Goal: Information Seeking & Learning: Learn about a topic

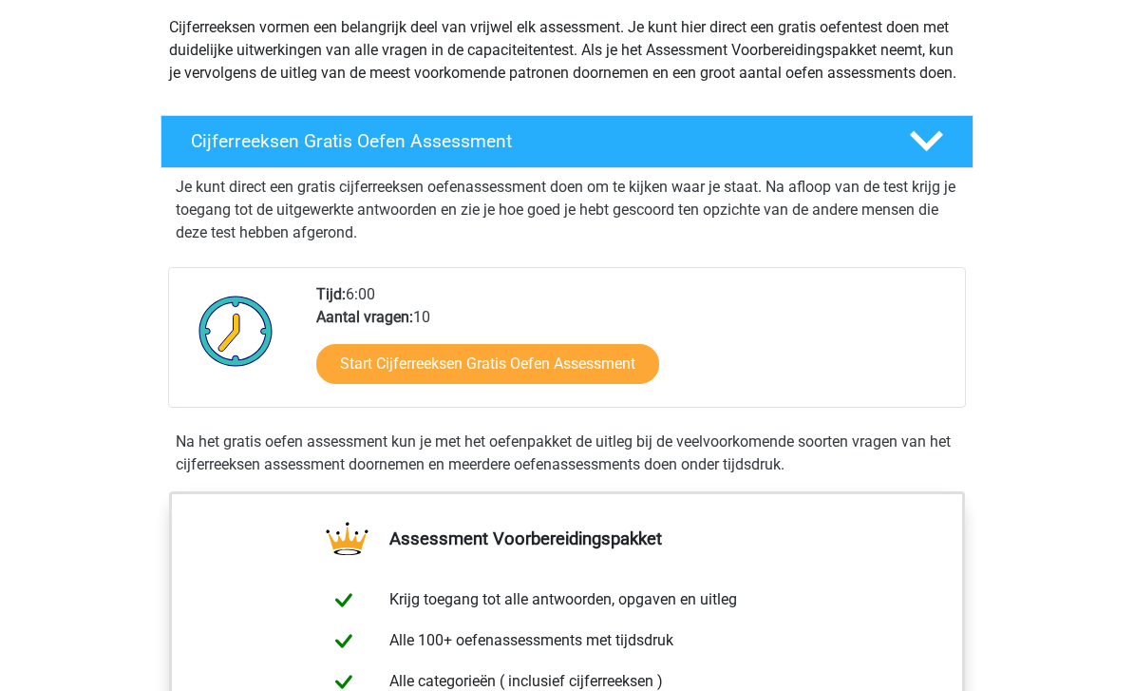
scroll to position [219, 0]
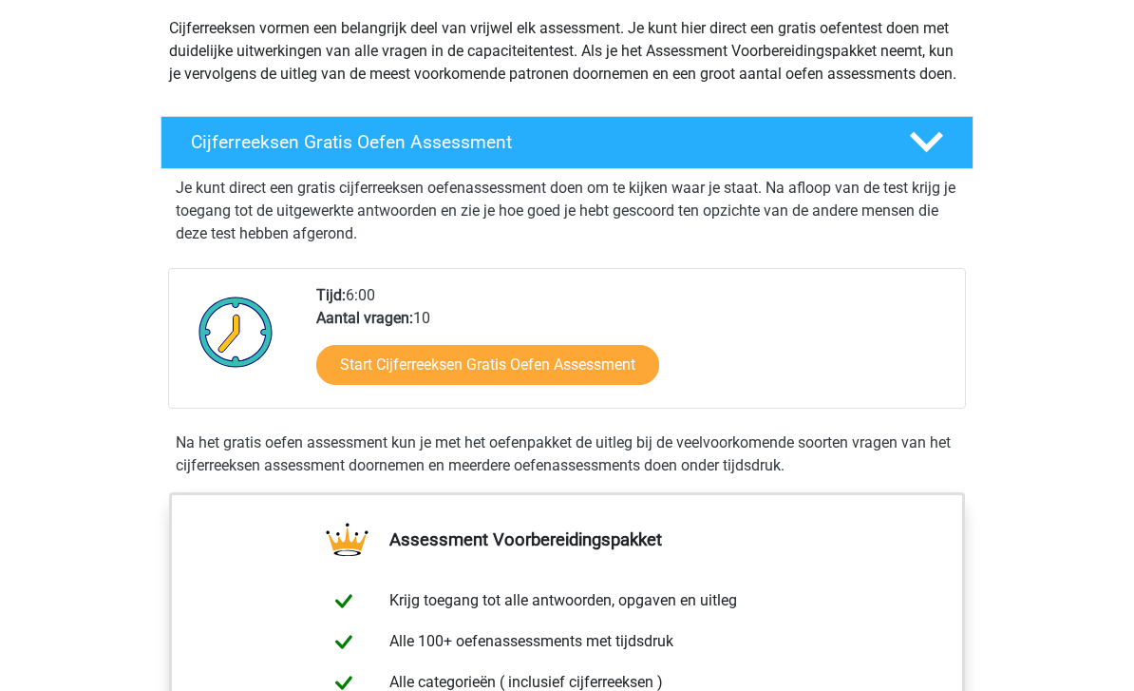
click at [559, 378] on link "Start Cijferreeksen Gratis Oefen Assessment" at bounding box center [487, 366] width 343 height 40
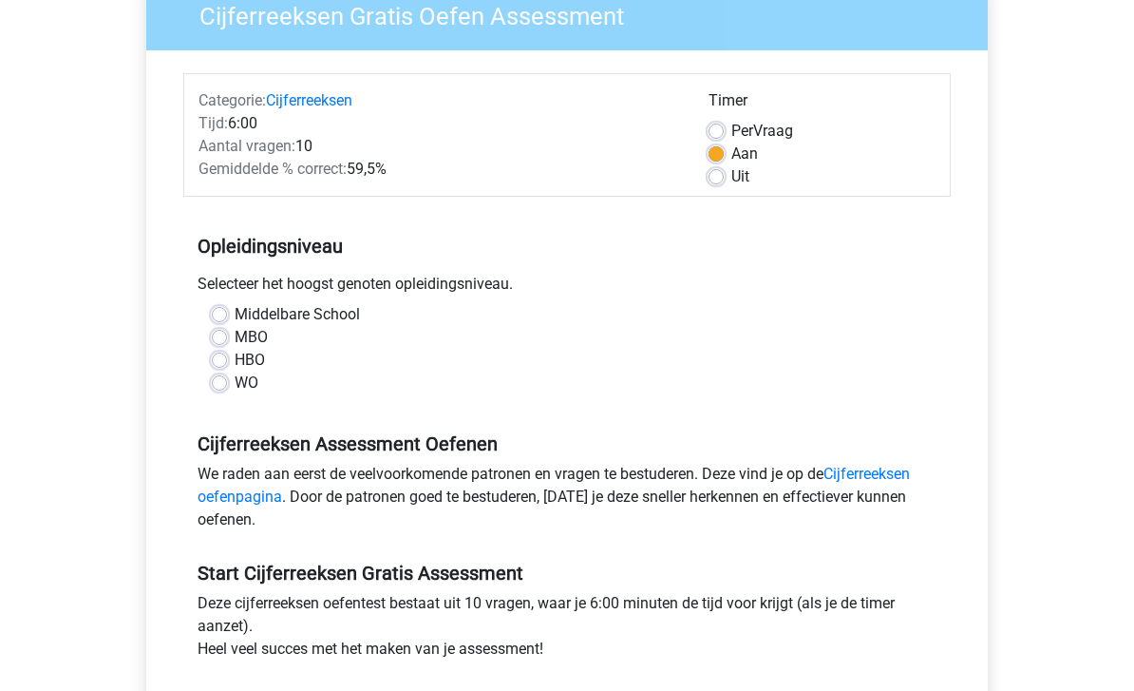
scroll to position [174, 0]
click at [208, 352] on div "Middelbare School MBO HBO WO" at bounding box center [567, 348] width 739 height 91
click at [235, 358] on label "HBO" at bounding box center [250, 360] width 30 height 23
click at [215, 358] on input "HBO" at bounding box center [219, 358] width 15 height 19
radio input "true"
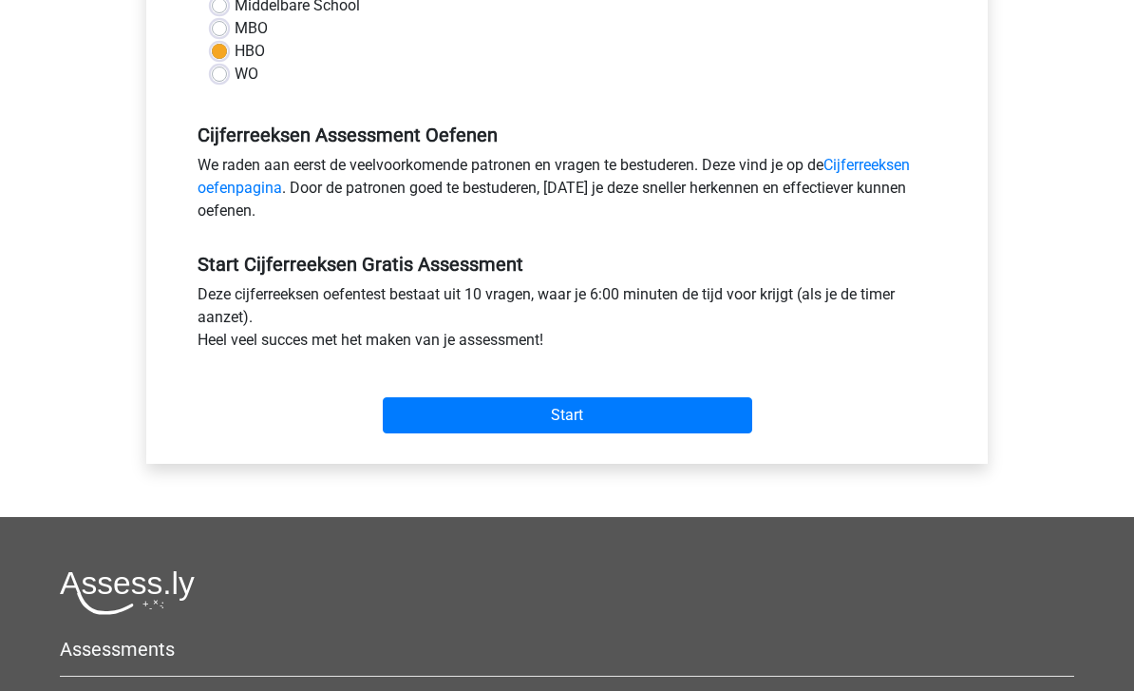
scroll to position [483, 0]
click at [495, 407] on input "Start" at bounding box center [568, 415] width 370 height 36
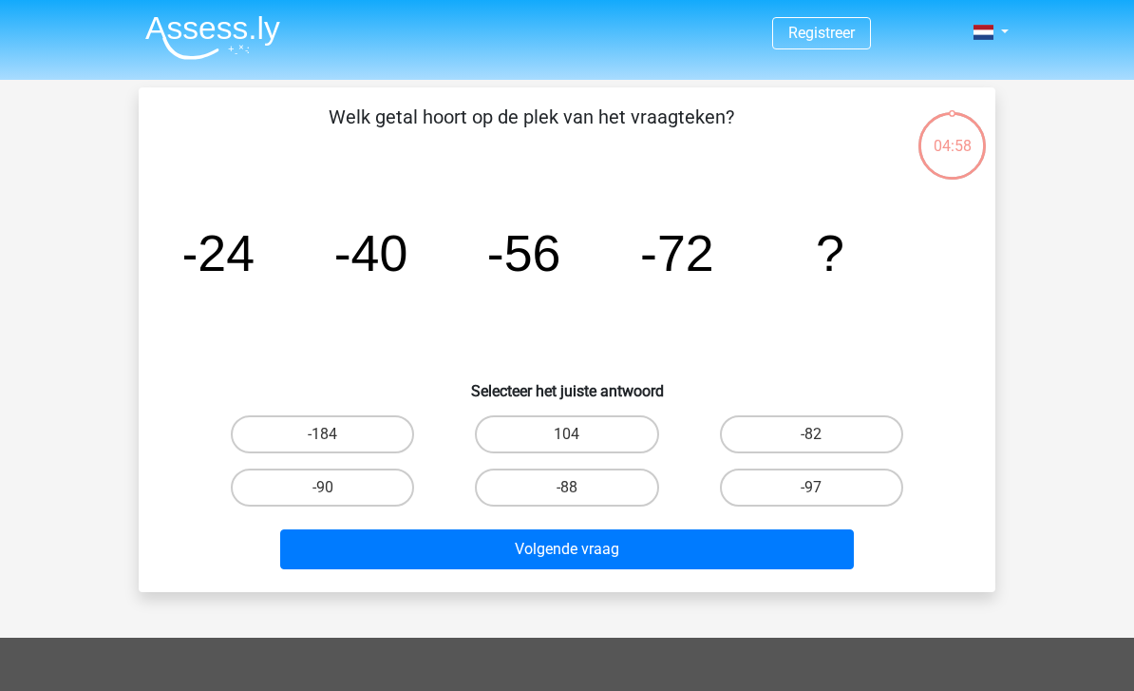
click at [624, 487] on label "-88" at bounding box center [566, 487] width 183 height 38
click at [579, 487] on input "-88" at bounding box center [573, 493] width 12 height 12
radio input "true"
click at [585, 484] on label "-88" at bounding box center [566, 487] width 183 height 38
click at [579, 487] on input "-88" at bounding box center [573, 493] width 12 height 12
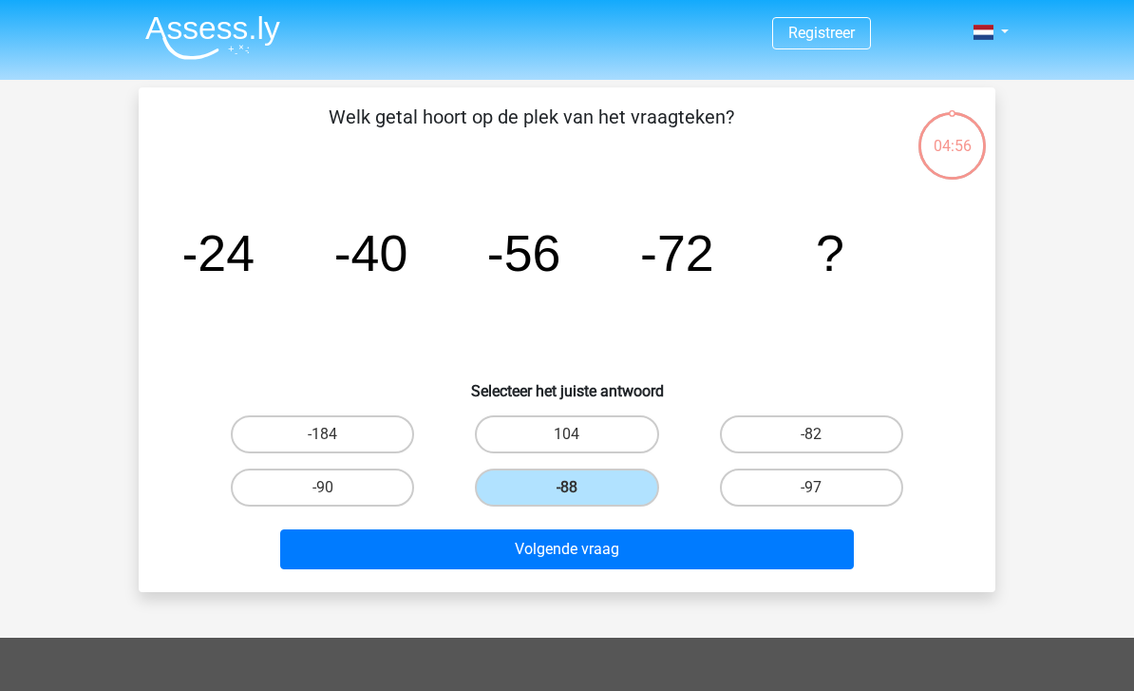
click at [621, 547] on button "Volgende vraag" at bounding box center [567, 549] width 575 height 40
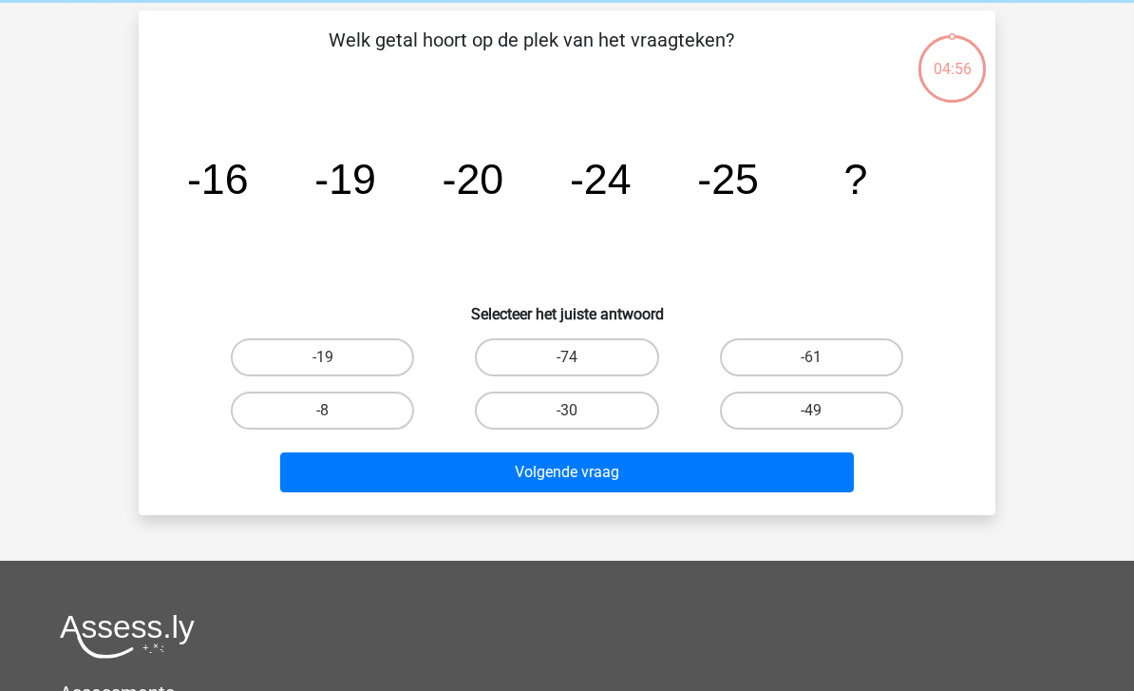
scroll to position [87, 0]
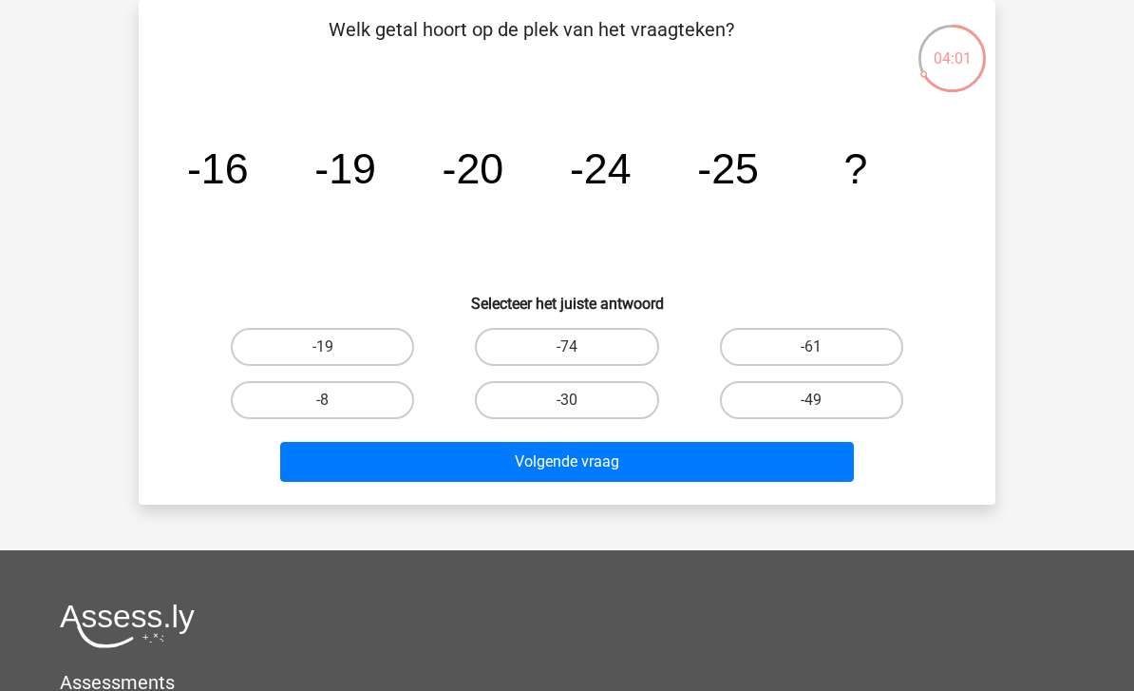
click at [595, 406] on label "-30" at bounding box center [566, 400] width 183 height 38
click at [579, 406] on input "-30" at bounding box center [573, 406] width 12 height 12
radio input "true"
click at [629, 463] on button "Volgende vraag" at bounding box center [567, 462] width 575 height 40
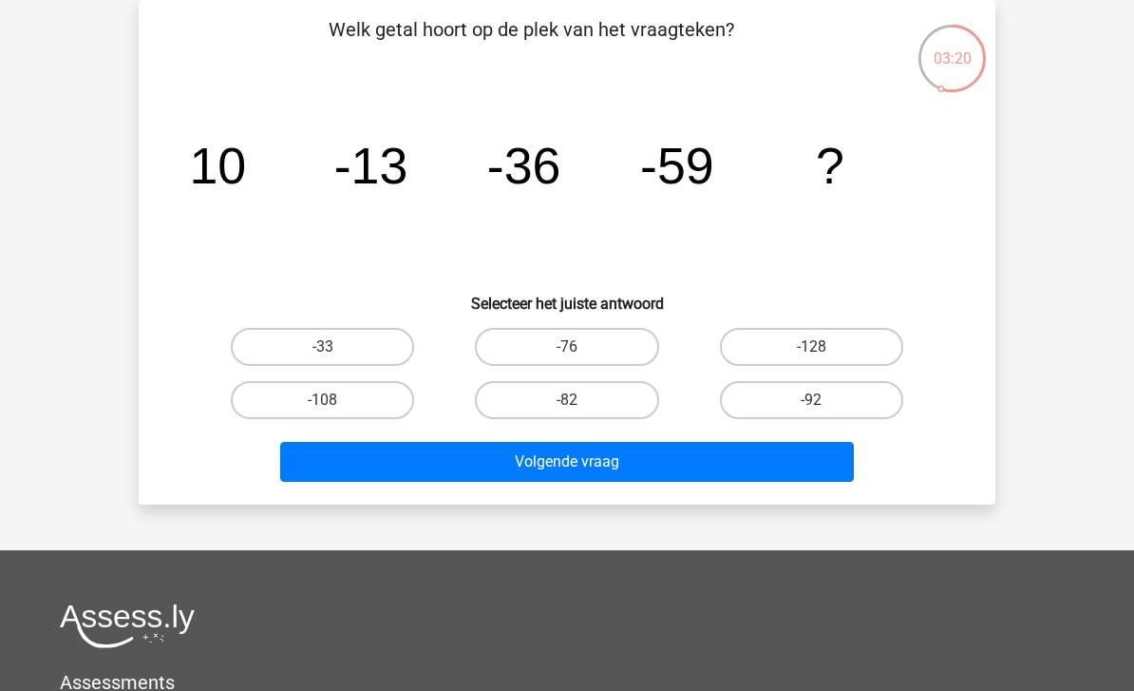
click at [600, 401] on label "-82" at bounding box center [566, 400] width 183 height 38
click at [579, 401] on input "-82" at bounding box center [573, 406] width 12 height 12
radio input "true"
click at [616, 464] on button "Volgende vraag" at bounding box center [567, 462] width 575 height 40
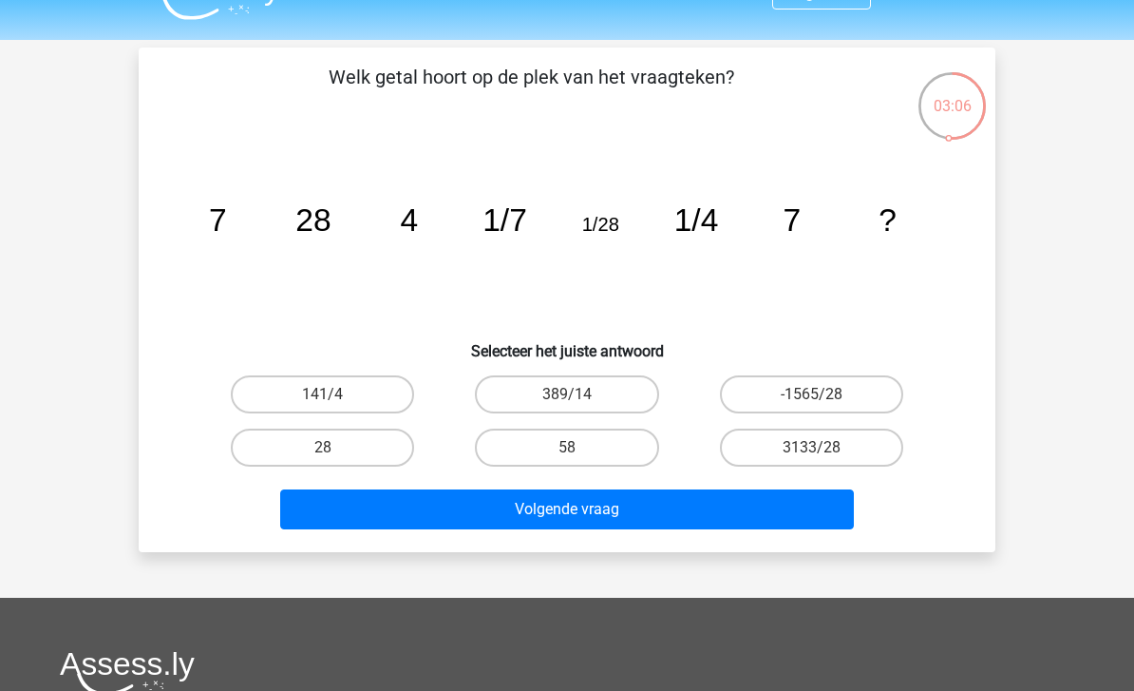
scroll to position [47, 0]
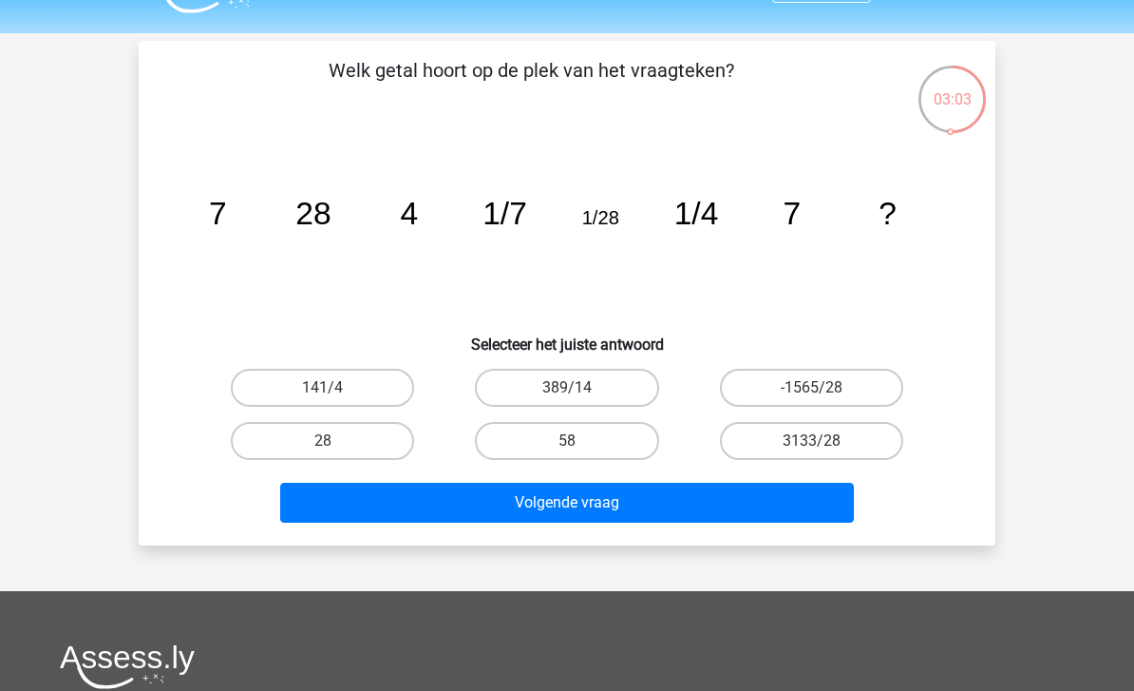
click at [619, 445] on label "58" at bounding box center [566, 441] width 183 height 38
click at [579, 445] on input "58" at bounding box center [573, 447] width 12 height 12
radio input "true"
click at [630, 502] on button "Volgende vraag" at bounding box center [567, 503] width 575 height 40
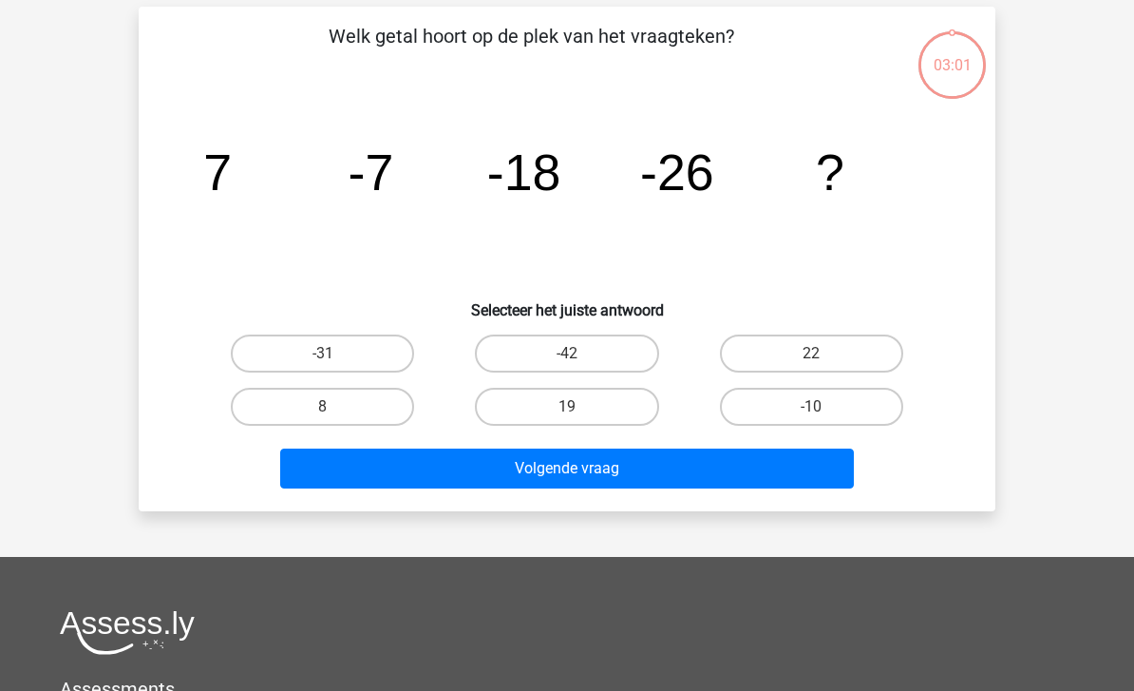
scroll to position [87, 0]
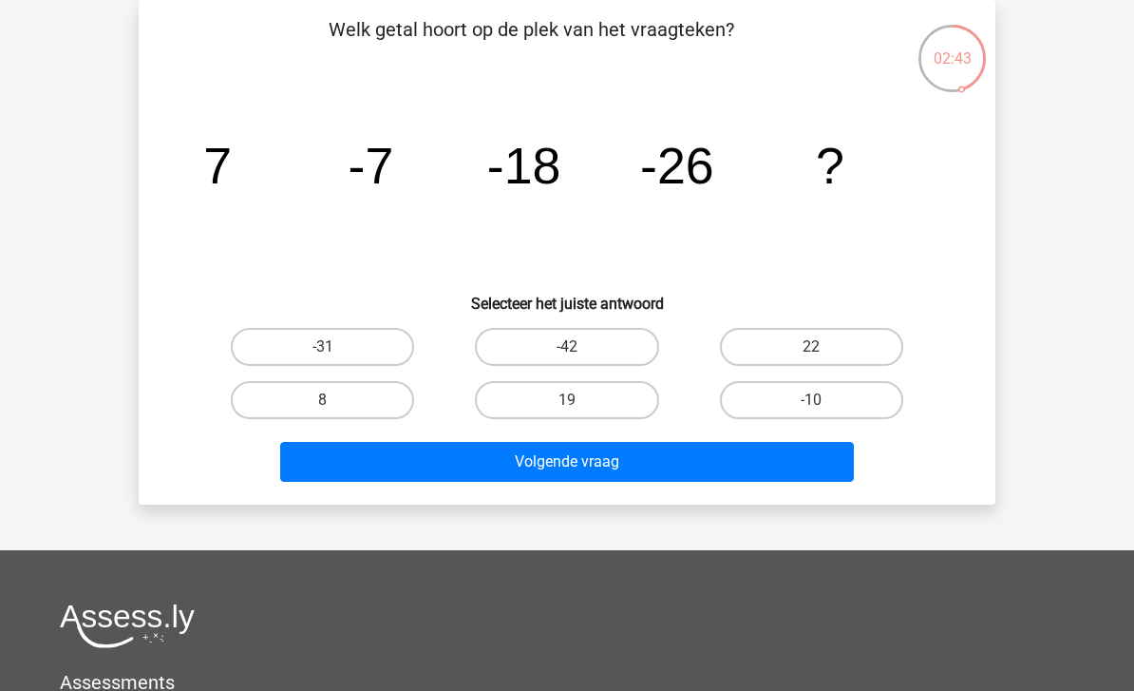
click at [616, 402] on label "19" at bounding box center [566, 400] width 183 height 38
click at [579, 402] on input "19" at bounding box center [573, 406] width 12 height 12
radio input "true"
click at [638, 471] on button "Volgende vraag" at bounding box center [567, 462] width 575 height 40
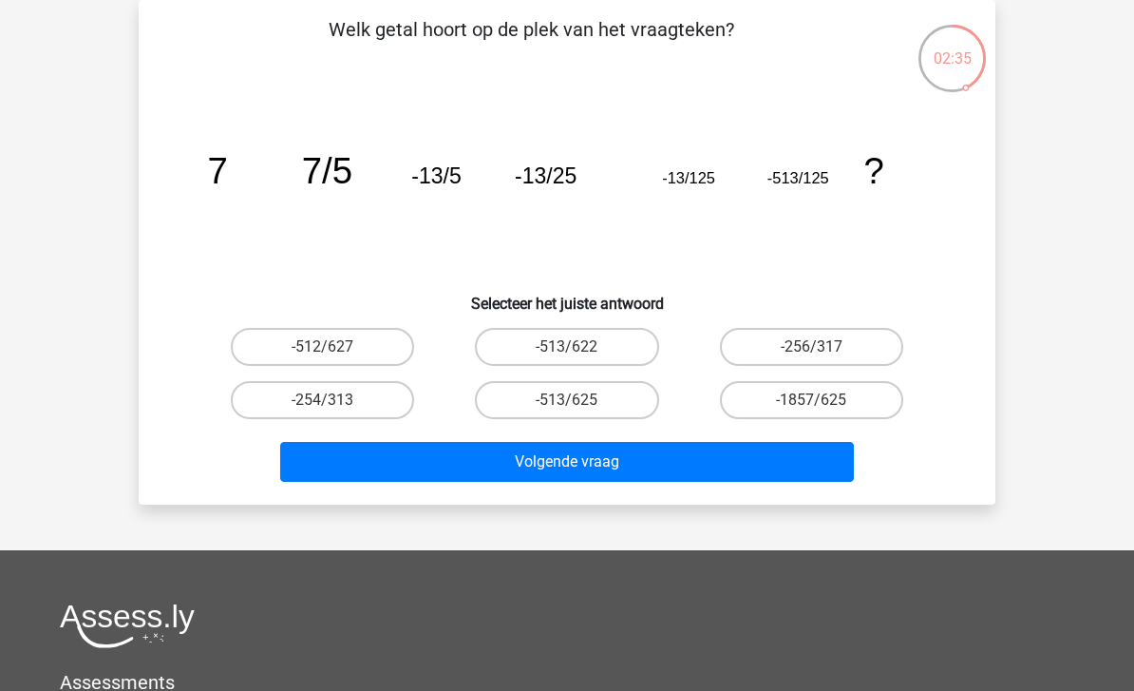
click at [611, 348] on label "-513/622" at bounding box center [566, 347] width 183 height 38
click at [579, 348] on input "-513/622" at bounding box center [573, 353] width 12 height 12
radio input "true"
click at [605, 463] on button "Volgende vraag" at bounding box center [567, 462] width 575 height 40
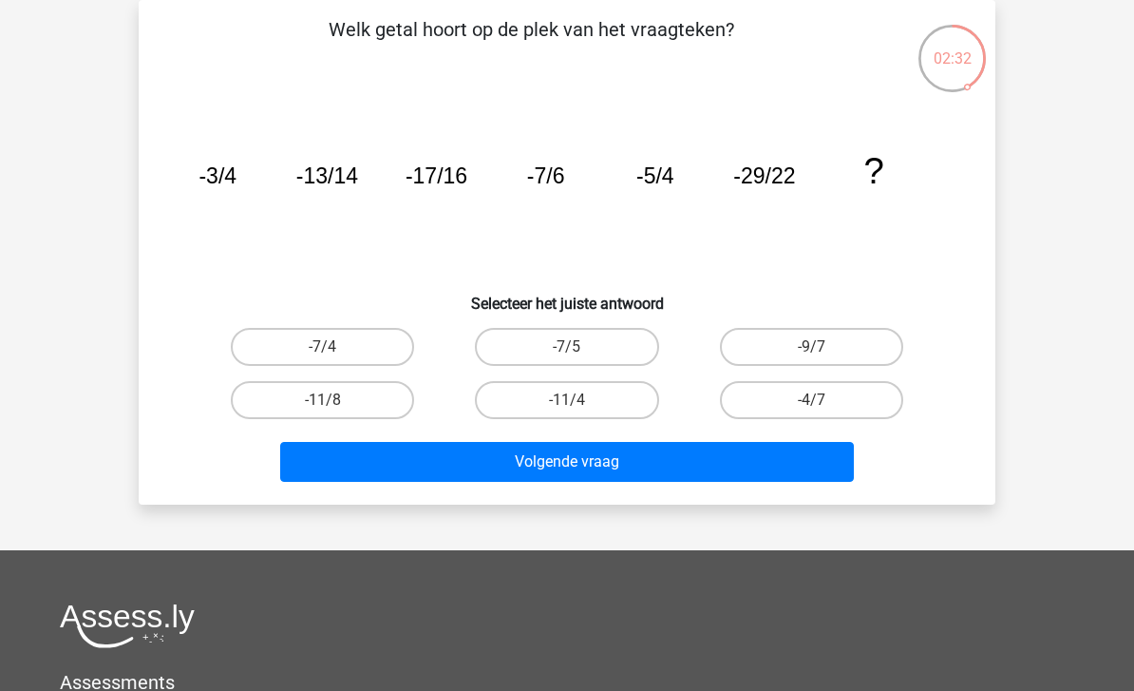
click at [622, 339] on label "-7/5" at bounding box center [566, 347] width 183 height 38
click at [579, 347] on input "-7/5" at bounding box center [573, 353] width 12 height 12
radio input "true"
click at [626, 464] on button "Volgende vraag" at bounding box center [567, 462] width 575 height 40
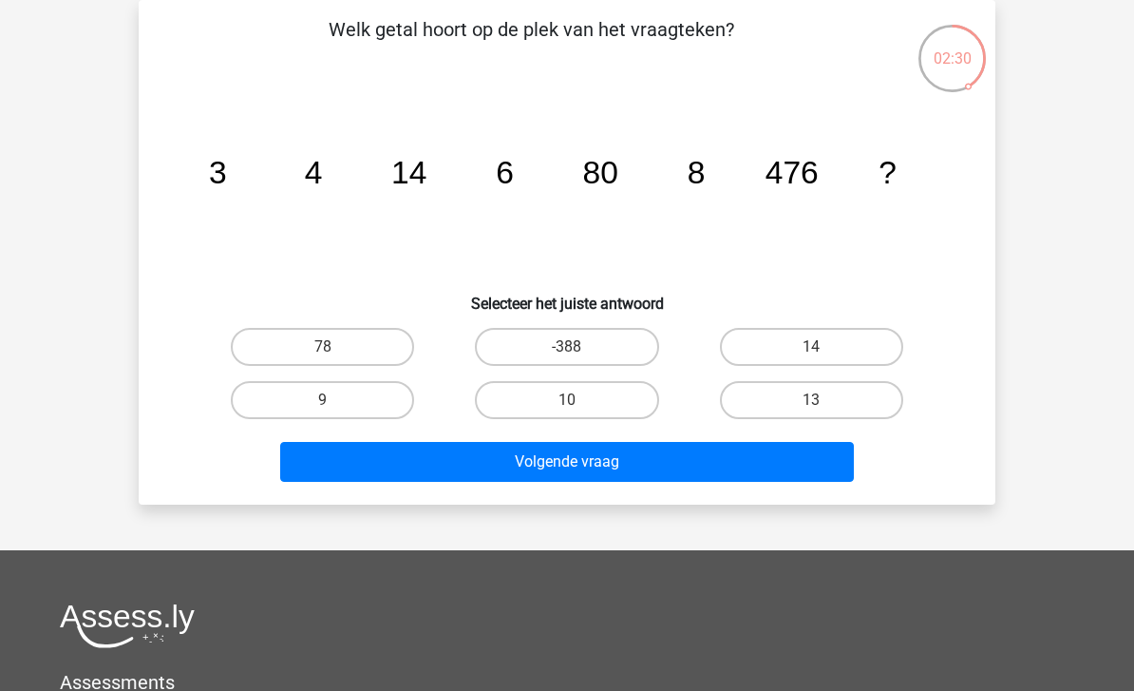
click at [611, 342] on label "-388" at bounding box center [566, 347] width 183 height 38
click at [579, 347] on input "-388" at bounding box center [573, 353] width 12 height 12
radio input "true"
click at [806, 404] on label "13" at bounding box center [811, 400] width 183 height 38
click at [811, 404] on input "13" at bounding box center [817, 406] width 12 height 12
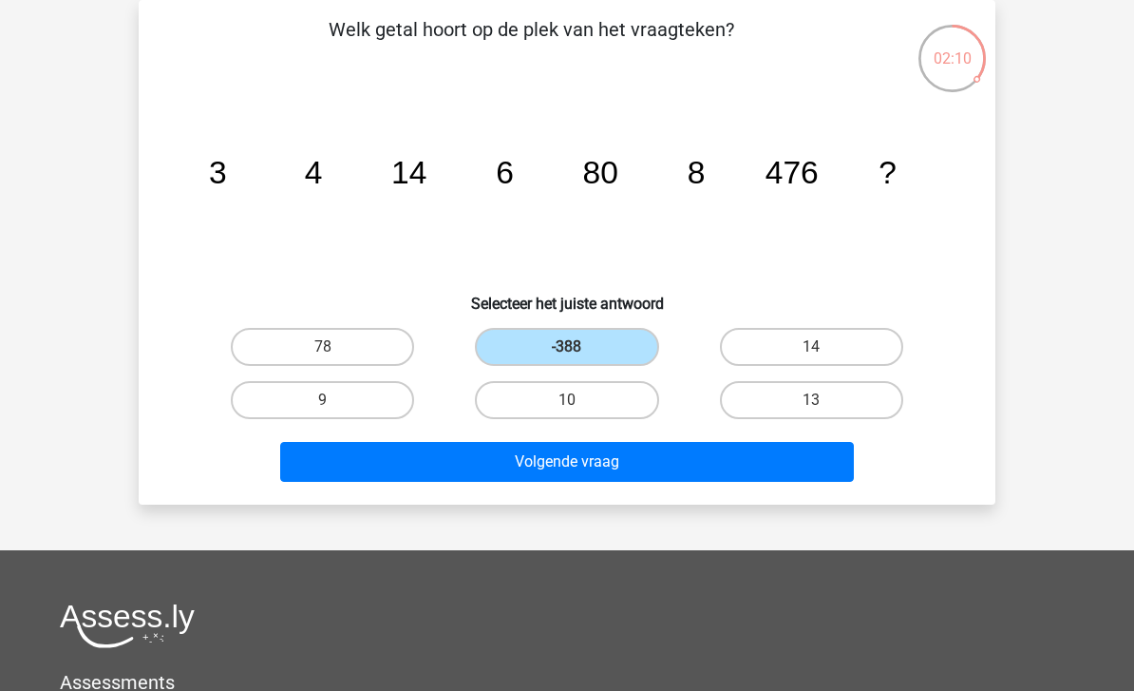
radio input "true"
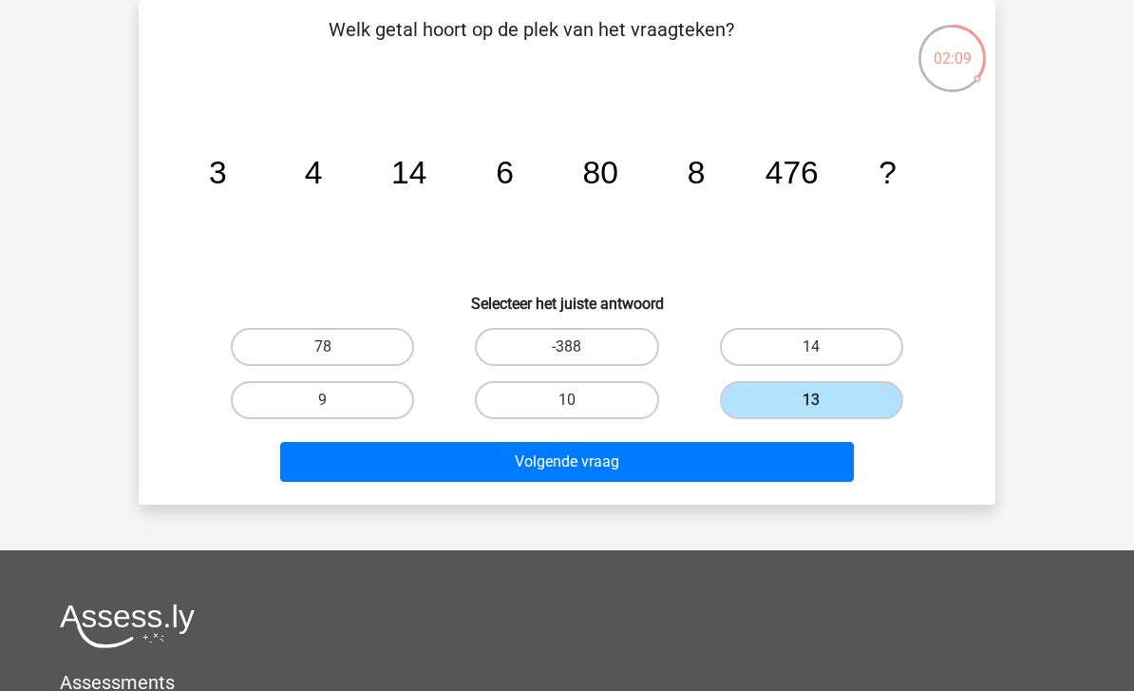
click at [709, 460] on button "Volgende vraag" at bounding box center [567, 462] width 575 height 40
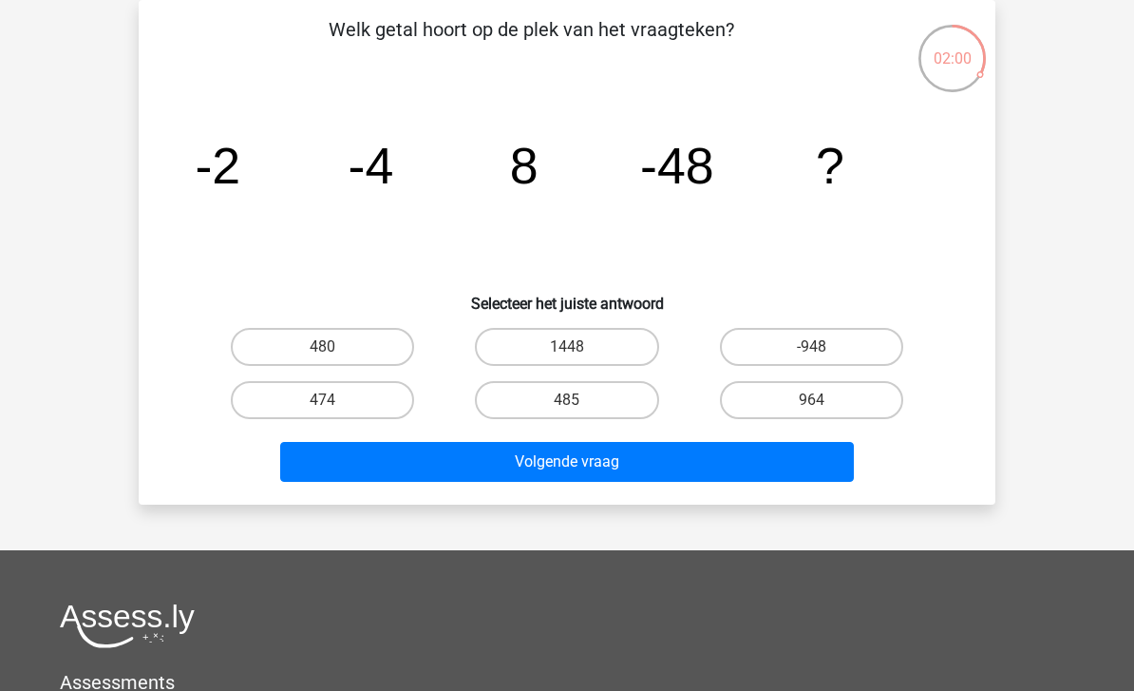
click at [594, 344] on label "1448" at bounding box center [566, 347] width 183 height 38
click at [579, 347] on input "1448" at bounding box center [573, 353] width 12 height 12
radio input "true"
click at [617, 458] on button "Volgende vraag" at bounding box center [567, 462] width 575 height 40
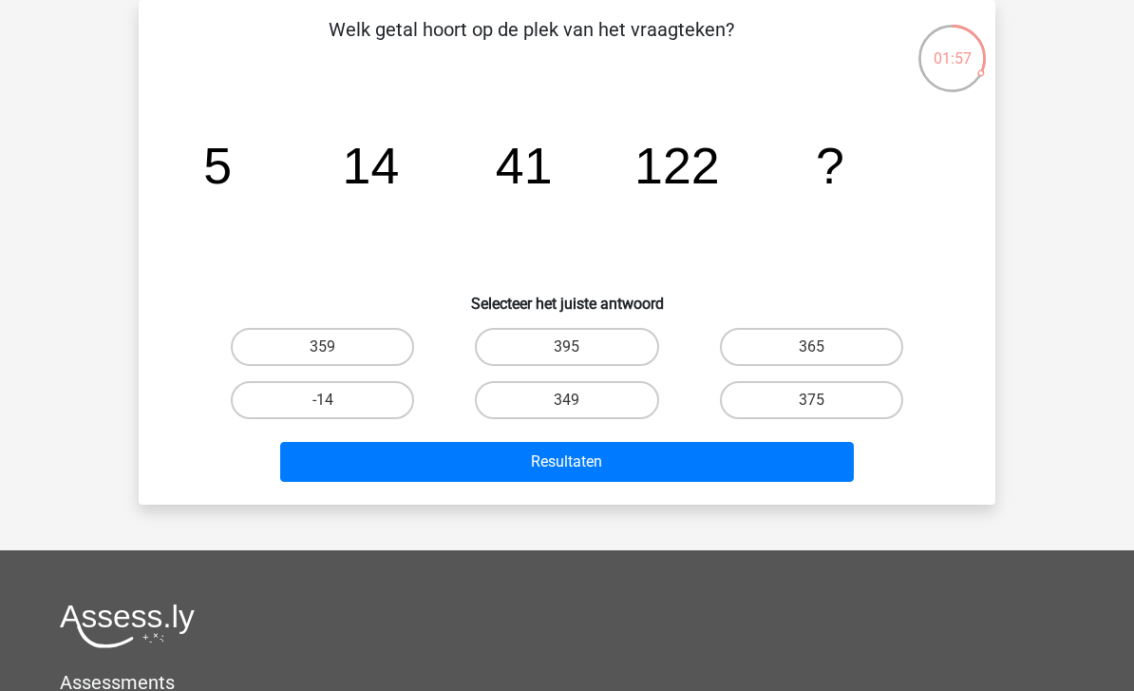
click at [597, 341] on label "395" at bounding box center [566, 347] width 183 height 38
click at [579, 347] on input "395" at bounding box center [573, 353] width 12 height 12
radio input "true"
click at [613, 449] on button "Resultaten" at bounding box center [567, 462] width 575 height 40
